Goal: Information Seeking & Learning: Understand process/instructions

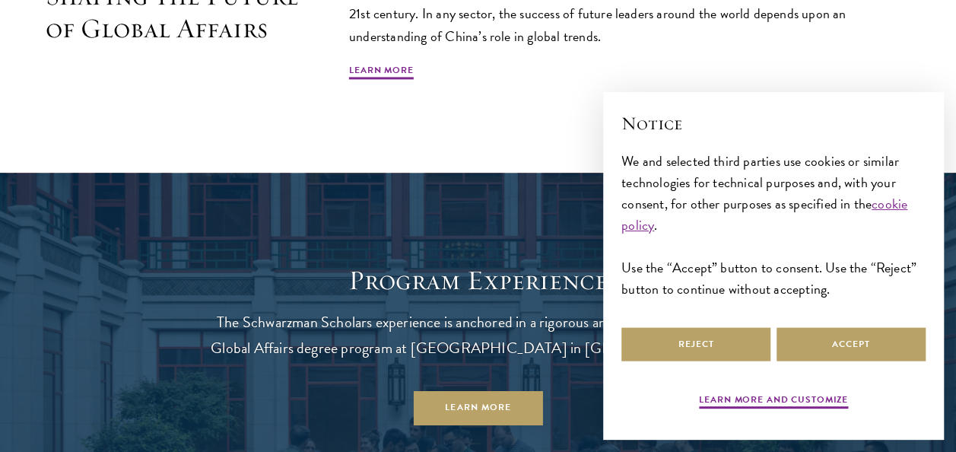
scroll to position [1140, 0]
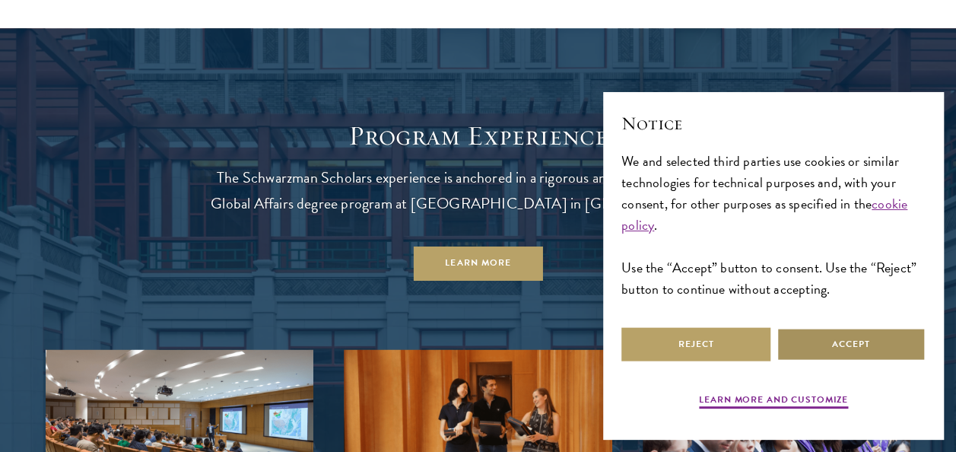
drag, startPoint x: 803, startPoint y: 334, endPoint x: 774, endPoint y: 328, distance: 29.5
click at [803, 334] on button "Accept" at bounding box center [850, 344] width 149 height 34
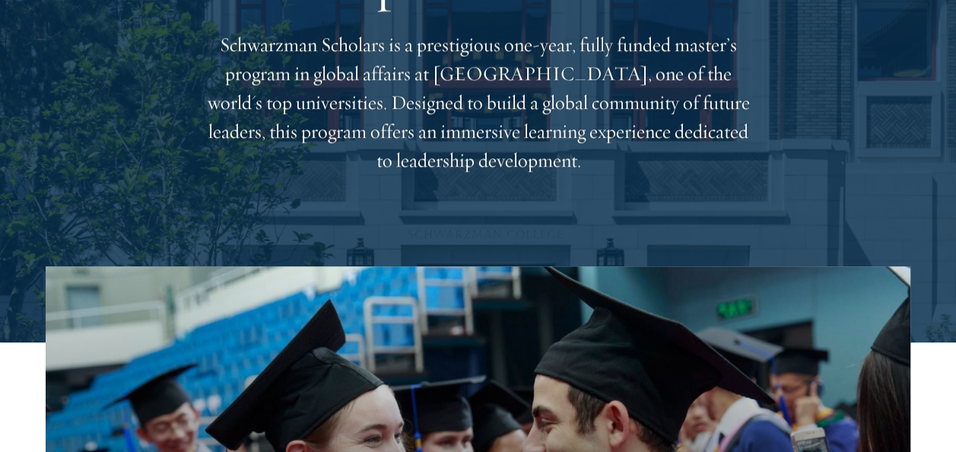
scroll to position [0, 0]
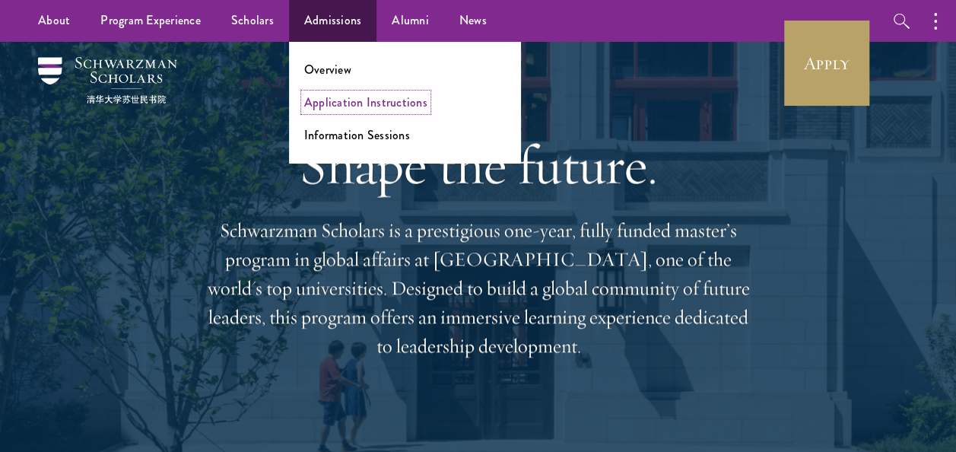
click at [332, 103] on link "Application Instructions" at bounding box center [365, 102] width 123 height 17
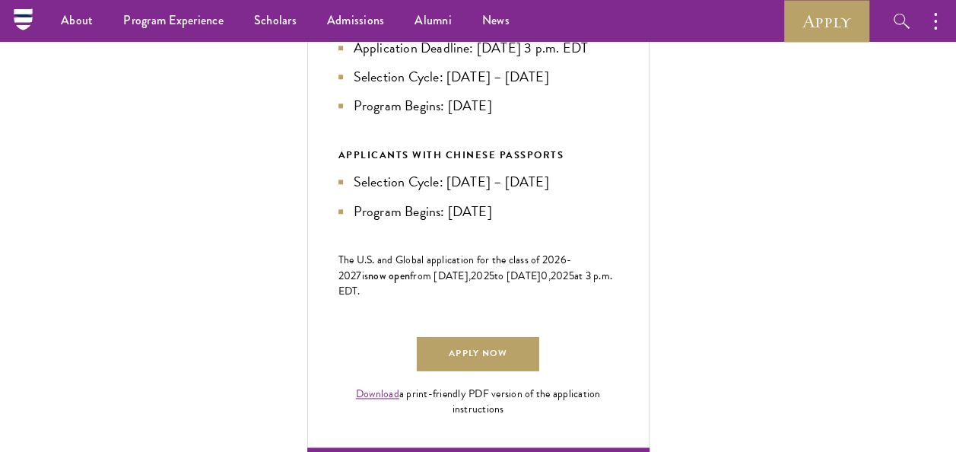
scroll to position [684, 0]
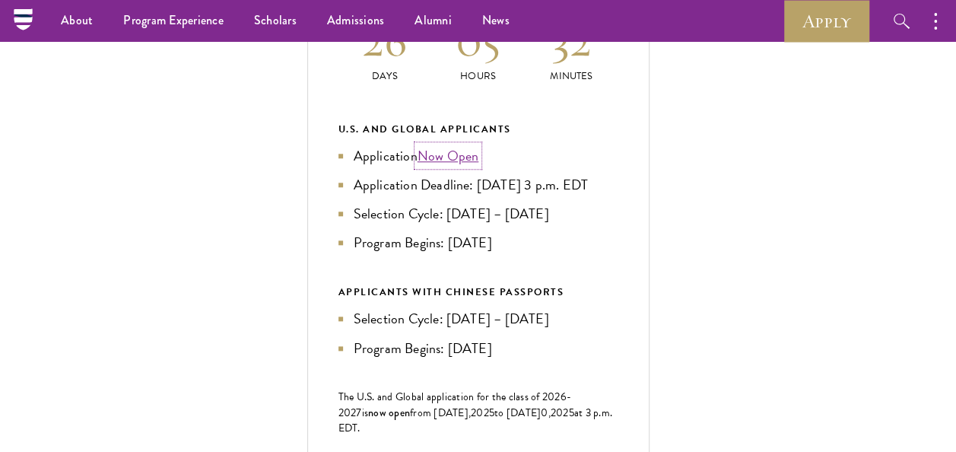
click at [453, 166] on link "Now Open" at bounding box center [448, 155] width 62 height 21
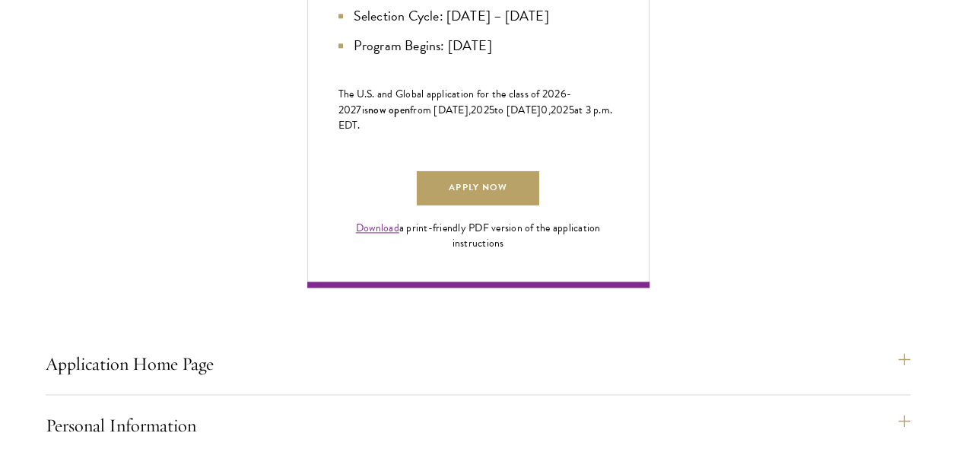
scroll to position [988, 0]
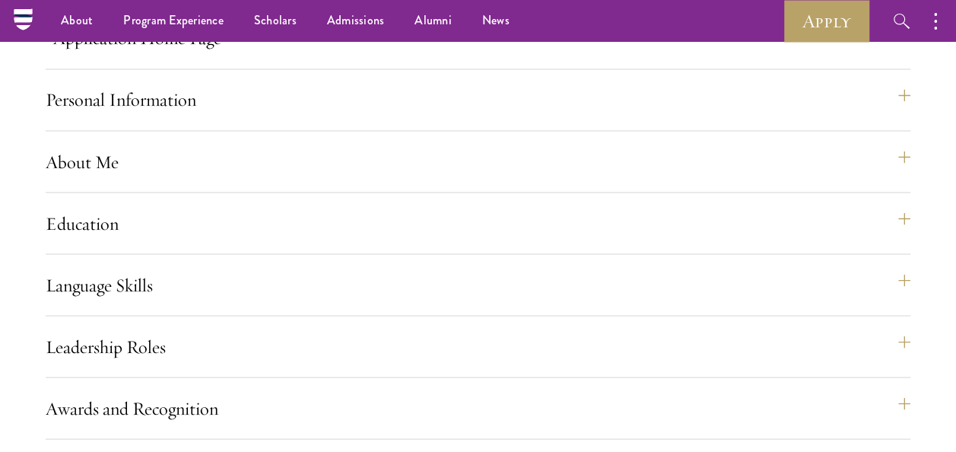
scroll to position [1216, 0]
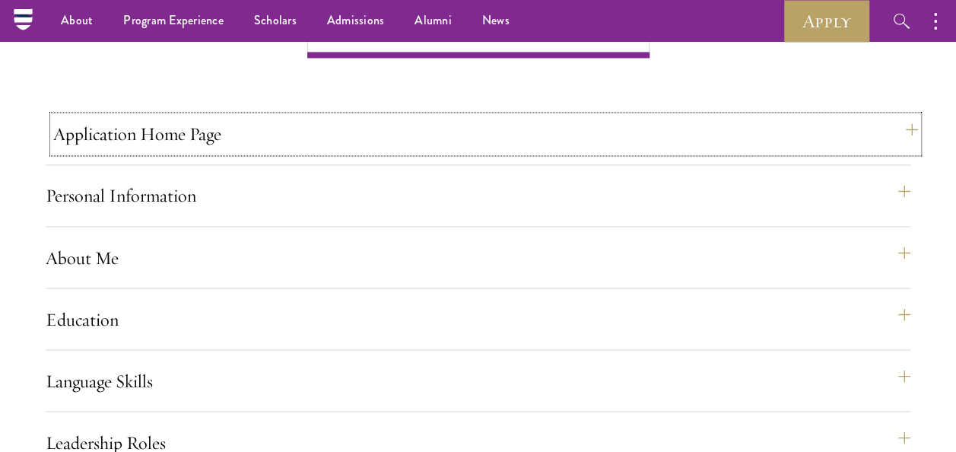
click at [257, 152] on button "Application Home Page" at bounding box center [485, 134] width 864 height 36
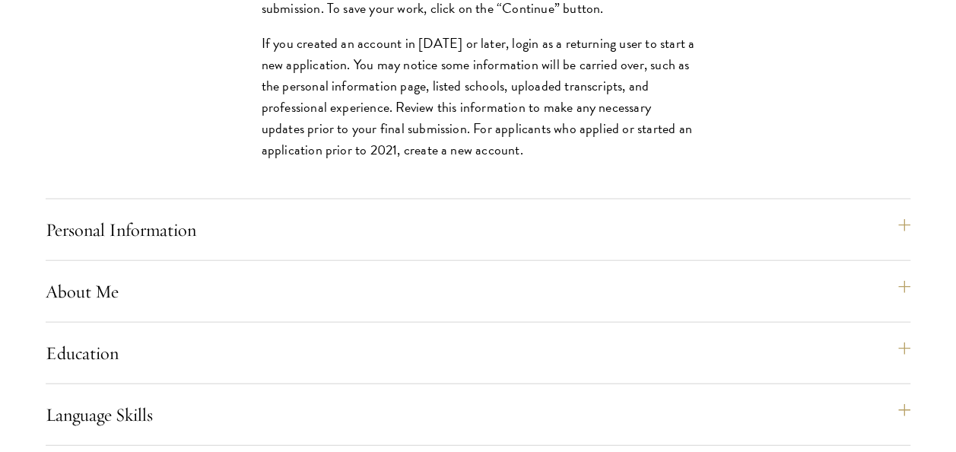
scroll to position [1749, 0]
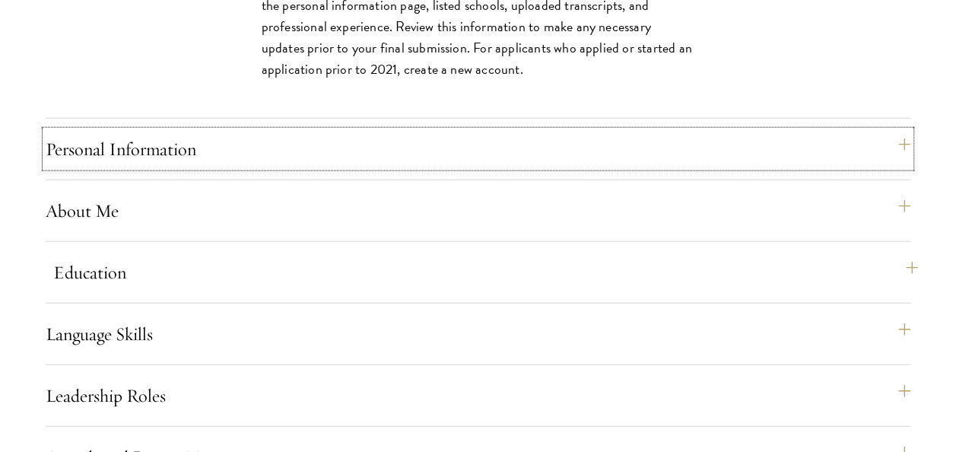
drag, startPoint x: 245, startPoint y: 198, endPoint x: 306, endPoint y: 214, distance: 63.8
click at [245, 167] on button "Personal Information" at bounding box center [478, 149] width 864 height 36
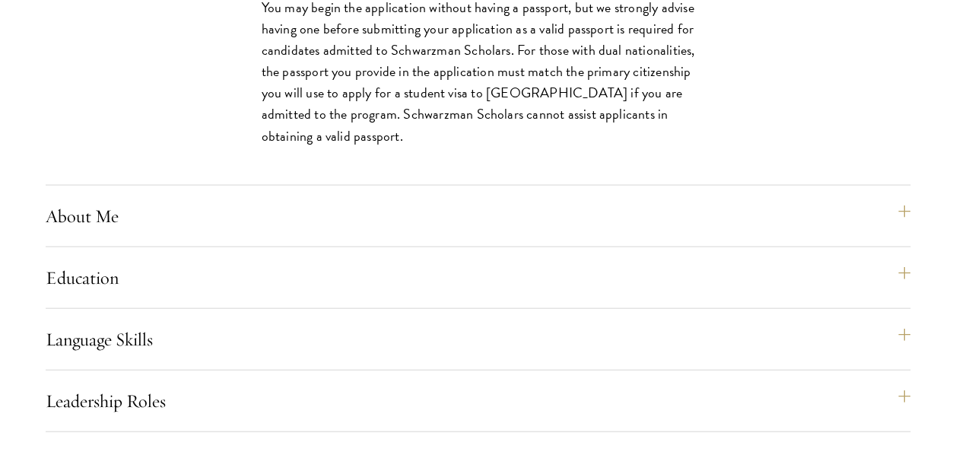
scroll to position [1596, 0]
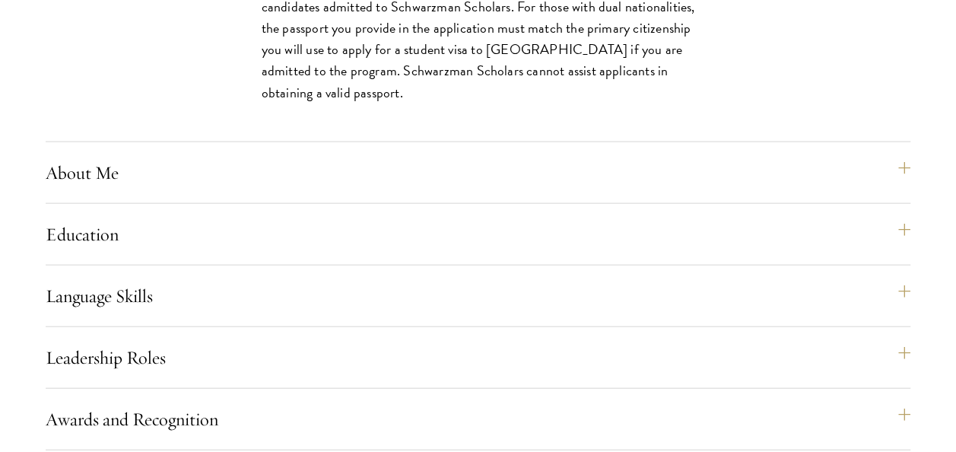
click at [258, 195] on div "Application Home Page The online application form must be completed in English.…" at bounding box center [478, 370] width 864 height 1270
click at [269, 191] on button "About Me" at bounding box center [485, 172] width 864 height 36
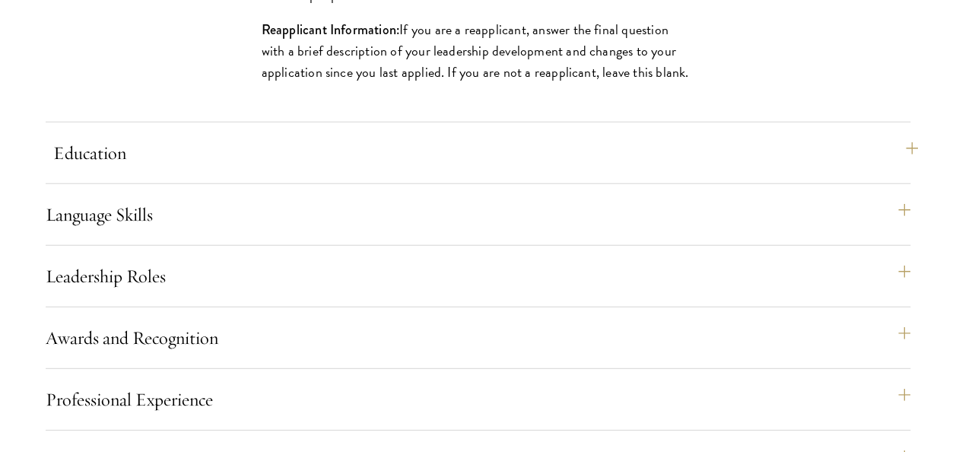
scroll to position [1977, 0]
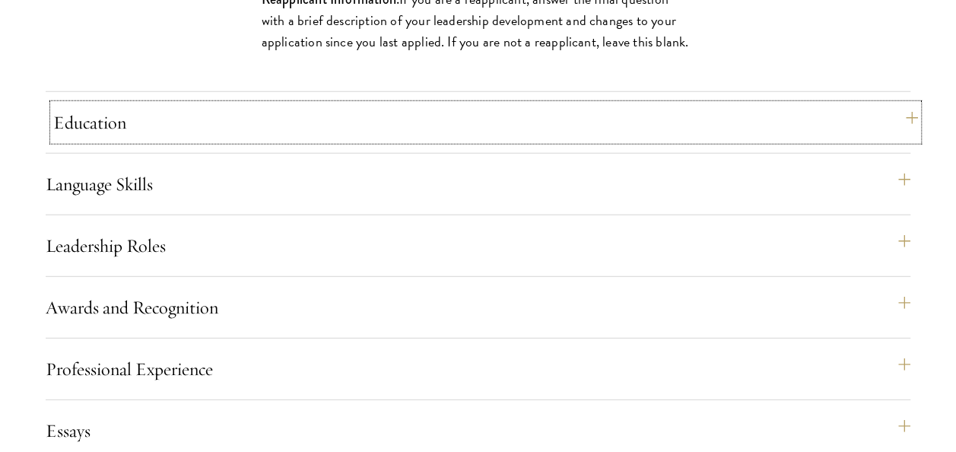
click at [525, 141] on button "Education" at bounding box center [485, 122] width 864 height 36
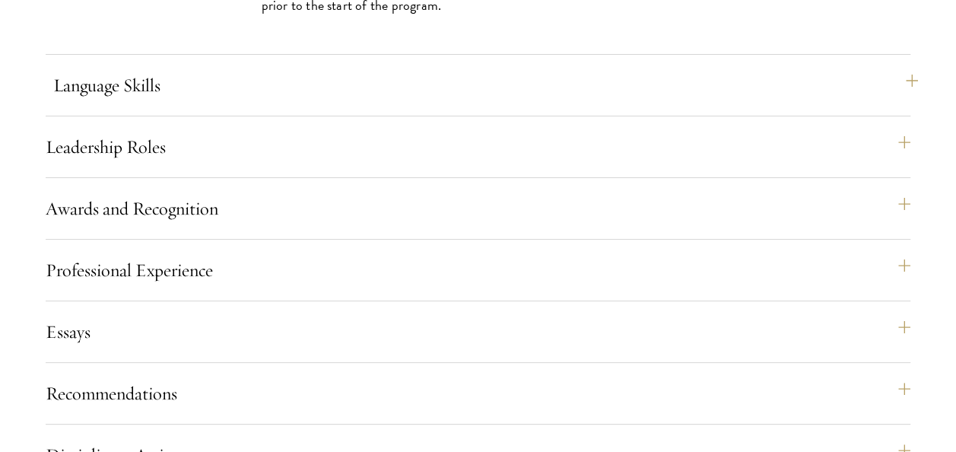
scroll to position [2889, 0]
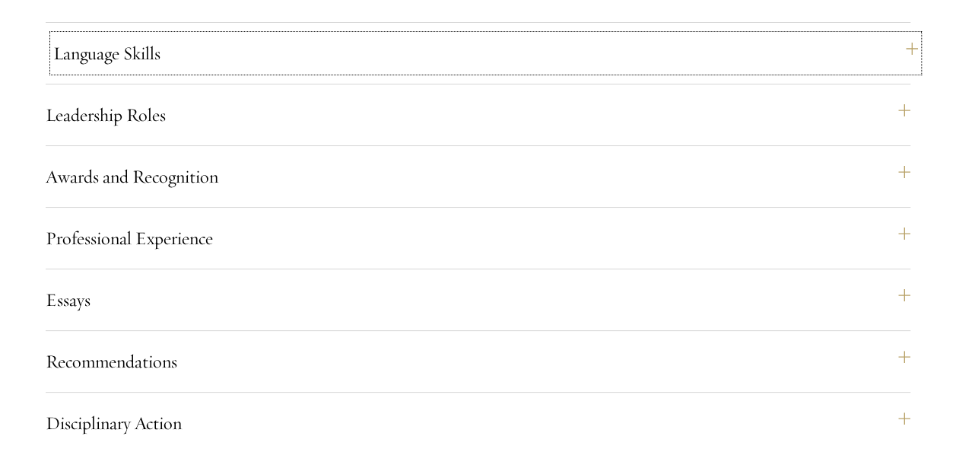
click at [265, 71] on button "Language Skills" at bounding box center [485, 53] width 864 height 36
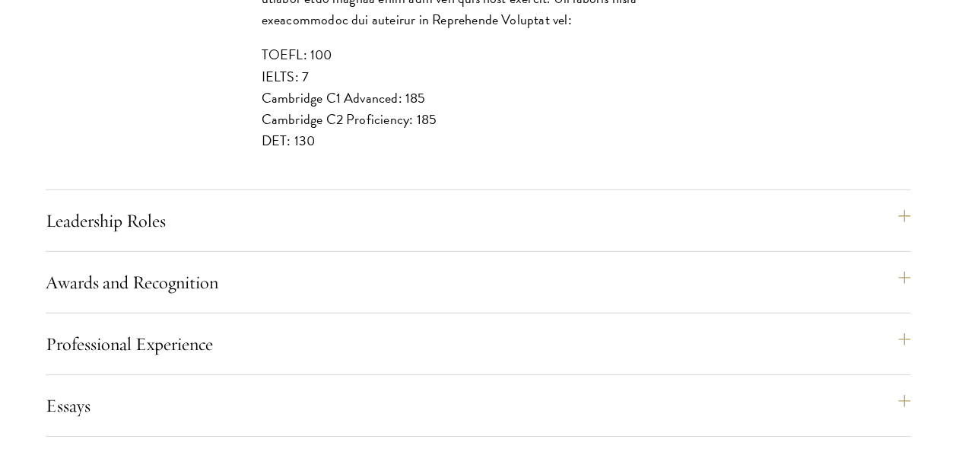
scroll to position [2053, 0]
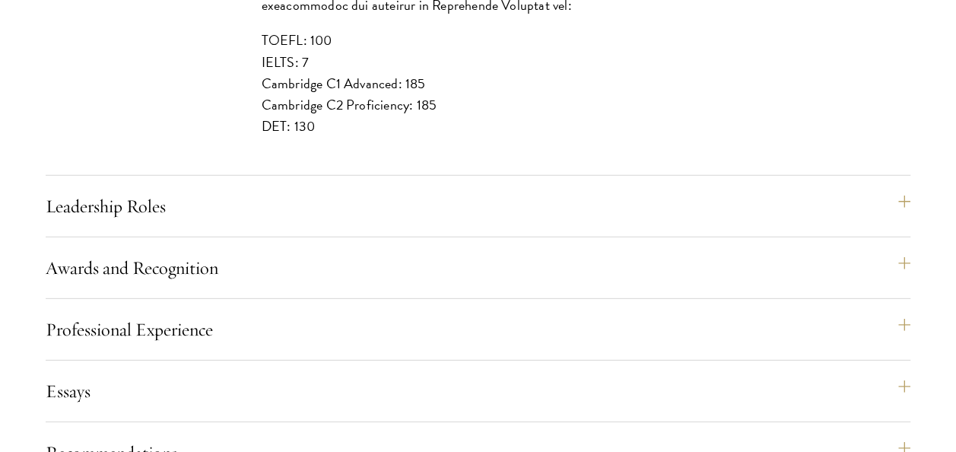
drag, startPoint x: 266, startPoint y: 147, endPoint x: 433, endPoint y: 157, distance: 167.5
click at [434, 136] on p "TOEFL: 100 IELTS: 7 Cambridge C1 Advanced: 185 Cambridge C2 Proficiency: 185 DE…" at bounding box center [478, 83] width 433 height 106
drag, startPoint x: 433, startPoint y: 157, endPoint x: 343, endPoint y: 171, distance: 91.6
click at [344, 136] on p "TOEFL: 100 IELTS: 7 Cambridge C1 Advanced: 185 Cambridge C2 Proficiency: 185 DE…" at bounding box center [478, 83] width 433 height 106
drag, startPoint x: 262, startPoint y: 152, endPoint x: 449, endPoint y: 149, distance: 187.0
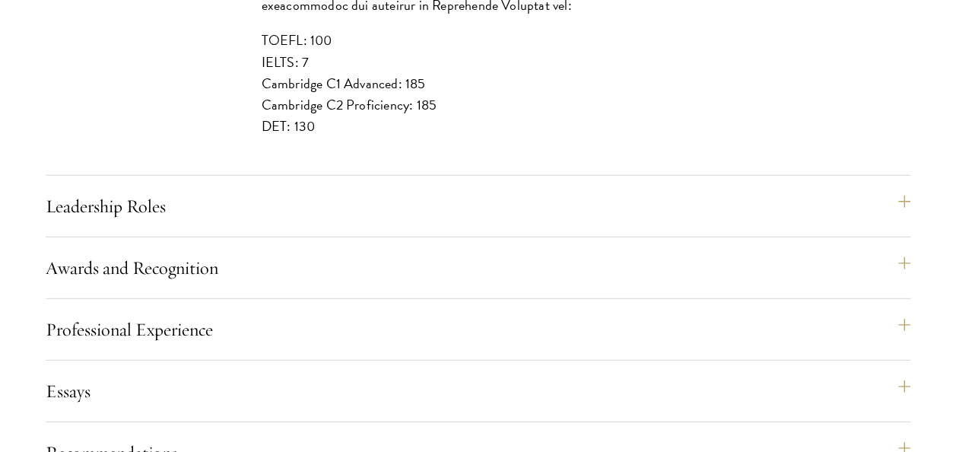
click at [449, 136] on p "TOEFL: 100 IELTS: 7 Cambridge C1 Advanced: 185 Cambridge C2 Proficiency: 185 DE…" at bounding box center [478, 83] width 433 height 106
copy p "Cambridge C2 Proficiency: 185"
